Goal: Transaction & Acquisition: Purchase product/service

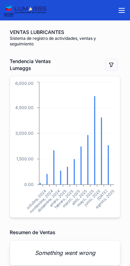
scroll to position [0, 0]
click at [122, 8] on icon "scrollable content" at bounding box center [122, 8] width 6 height 0
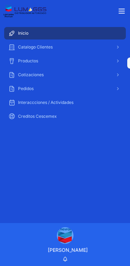
click at [116, 75] on icon "scrollable content" at bounding box center [117, 74] width 5 height 5
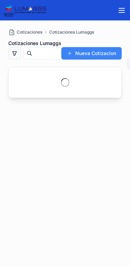
click at [93, 48] on button "Nueva Cotizacion" at bounding box center [91, 53] width 60 height 12
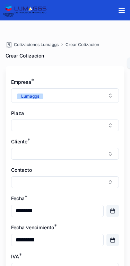
click at [51, 120] on button "Select Button" at bounding box center [65, 125] width 108 height 12
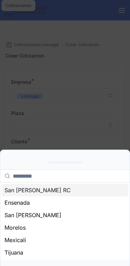
click at [35, 233] on div "Mexicali" at bounding box center [65, 239] width 126 height 12
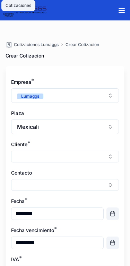
click at [78, 124] on button "Mexicali" at bounding box center [65, 126] width 108 height 15
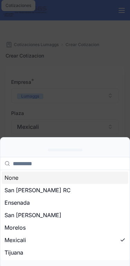
click at [32, 246] on div "Tijuana" at bounding box center [65, 252] width 126 height 12
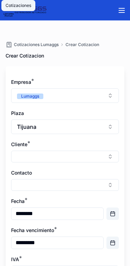
click at [58, 152] on button "Select Button" at bounding box center [65, 156] width 108 height 12
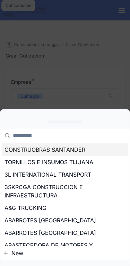
click at [78, 129] on input "scrollable content" at bounding box center [69, 135] width 112 height 12
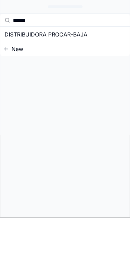
type input "******"
click at [83, 79] on span "DISTRIBUIDORA PROCAR-BAJA" at bounding box center [45, 83] width 83 height 8
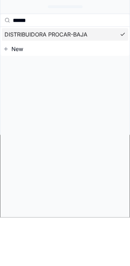
scroll to position [15, 0]
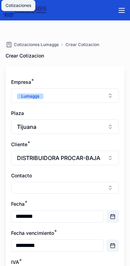
click at [71, 183] on button "Select Button" at bounding box center [65, 188] width 108 height 12
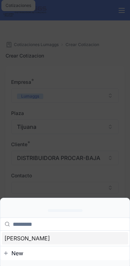
click at [57, 232] on div "[PERSON_NAME]" at bounding box center [65, 238] width 126 height 12
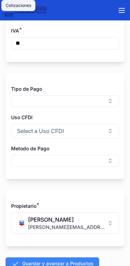
scroll to position [240, 0]
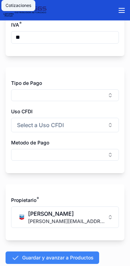
click at [82, 90] on button "Select Button" at bounding box center [65, 95] width 108 height 12
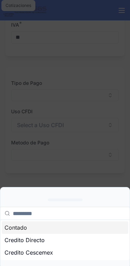
click at [47, 233] on div "Credito Directo" at bounding box center [65, 239] width 126 height 12
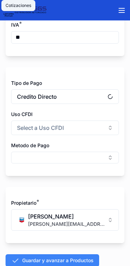
click at [85, 123] on button "Select a Uso CFDI" at bounding box center [65, 127] width 108 height 15
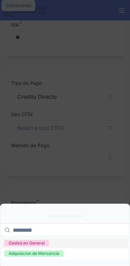
click at [55, 250] on div "Adquisicion de Mercancia" at bounding box center [34, 253] width 50 height 6
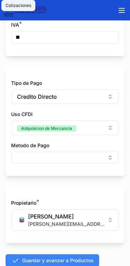
click at [77, 151] on button "Select Button" at bounding box center [65, 157] width 108 height 12
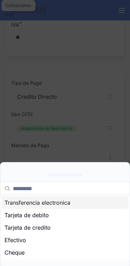
click at [74, 196] on div "Transferencia electronica" at bounding box center [65, 202] width 126 height 12
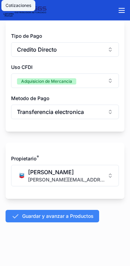
scroll to position [286, 0]
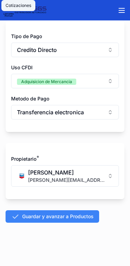
click at [77, 211] on button "Guardar y avanzar a Productos" at bounding box center [52, 216] width 93 height 12
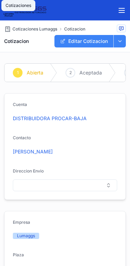
click at [89, 73] on span "Aceptada" at bounding box center [90, 72] width 22 height 7
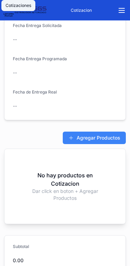
scroll to position [536, 0]
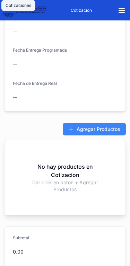
click at [109, 124] on button "Agregar Productos" at bounding box center [94, 129] width 63 height 12
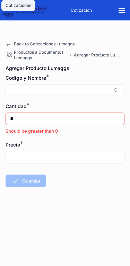
click at [58, 89] on button "Select Button" at bounding box center [65, 90] width 119 height 12
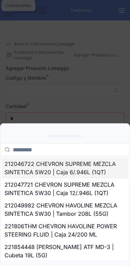
click at [64, 143] on input "scrollable content" at bounding box center [69, 149] width 112 height 12
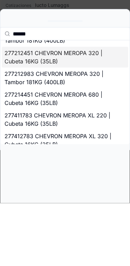
scroll to position [81, 0]
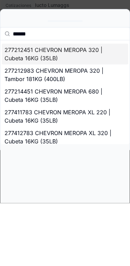
type input "******"
click at [64, 150] on span "277214451 CHEVRON MEROPA 680 | Cubeta 16KG (35LB)" at bounding box center [60, 158] width 112 height 17
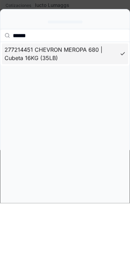
type input "*********"
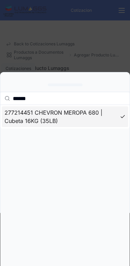
scroll to position [0, 0]
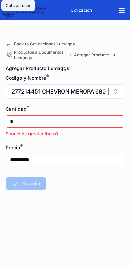
click at [28, 118] on input "*" at bounding box center [65, 121] width 118 height 11
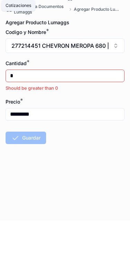
type input "*"
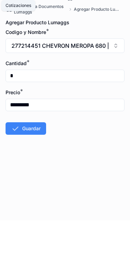
click at [24, 168] on button "Guardar" at bounding box center [26, 174] width 40 height 12
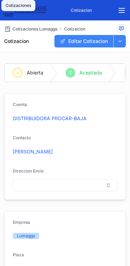
click at [77, 67] on div "2 Aceptada" at bounding box center [86, 73] width 58 height 18
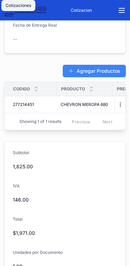
scroll to position [594, 0]
click at [31, 102] on span "277214451" at bounding box center [23, 105] width 21 height 6
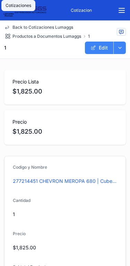
click at [98, 46] on button "Edit" at bounding box center [99, 48] width 28 height 12
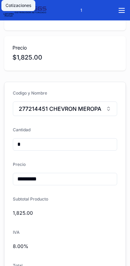
scroll to position [74, 0]
click at [58, 175] on input "*********" at bounding box center [64, 178] width 103 height 11
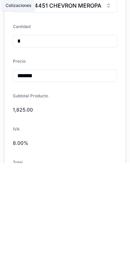
type input "*********"
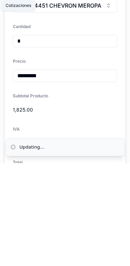
click at [79, 209] on span "1,825.00" at bounding box center [65, 212] width 104 height 7
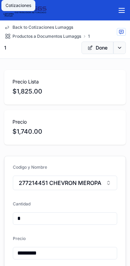
scroll to position [0, 0]
click at [119, 45] on button "scrollable content" at bounding box center [119, 48] width 12 height 12
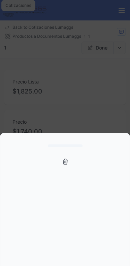
click at [107, 85] on div "scrollable content" at bounding box center [65, 133] width 130 height 266
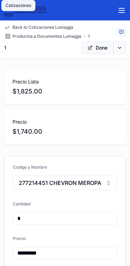
click at [10, 25] on link "Back to Cotizaciones Lumaggs" at bounding box center [38, 28] width 69 height 6
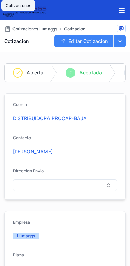
click at [84, 72] on span "Aceptada" at bounding box center [90, 72] width 22 height 7
click at [120, 39] on button "scrollable content" at bounding box center [119, 41] width 12 height 12
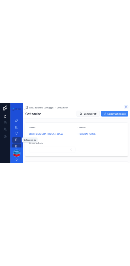
scroll to position [39, 0]
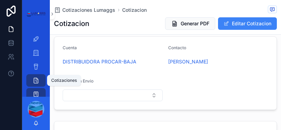
click at [129, 22] on span "Generar PDF" at bounding box center [195, 23] width 29 height 7
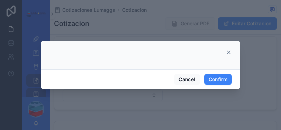
click at [129, 74] on button "Confirm" at bounding box center [218, 79] width 28 height 11
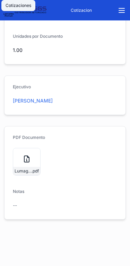
scroll to position [810, 0]
click at [0, 0] on icon "scrollable content" at bounding box center [0, 0] width 0 height 0
click at [24, 161] on icon "scrollable content" at bounding box center [26, 159] width 8 height 8
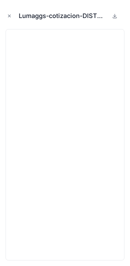
click at [117, 12] on button at bounding box center [114, 16] width 8 height 8
click at [12, 13] on button "Close modal" at bounding box center [10, 16] width 8 height 8
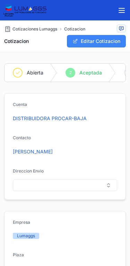
click at [121, 8] on icon "scrollable content" at bounding box center [122, 8] width 6 height 0
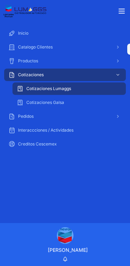
click at [38, 57] on div "Productos" at bounding box center [64, 60] width 113 height 11
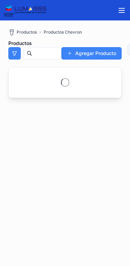
click at [43, 50] on input "scrollable content" at bounding box center [46, 53] width 29 height 11
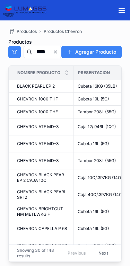
type input "*****"
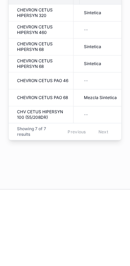
scroll to position [0, 208]
